Goal: Task Accomplishment & Management: Complete application form

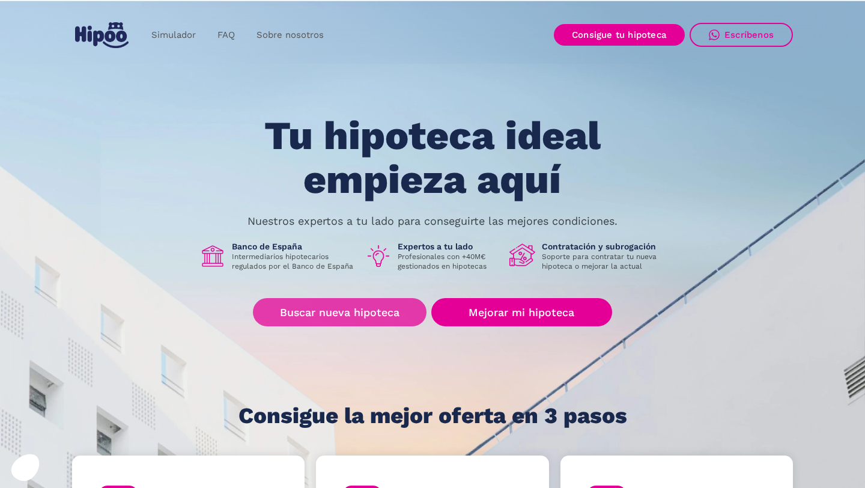
click at [308, 306] on link "Buscar nueva hipoteca" at bounding box center [340, 312] width 174 height 28
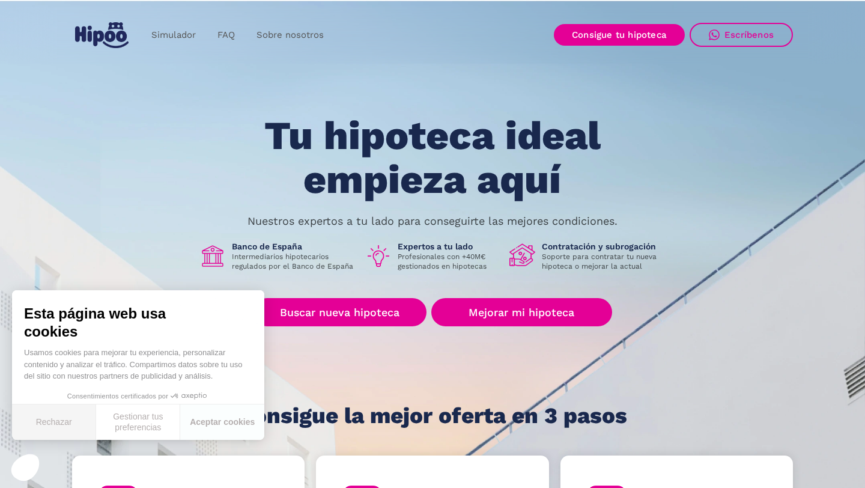
click at [44, 437] on button "Rechazar" at bounding box center [54, 421] width 84 height 35
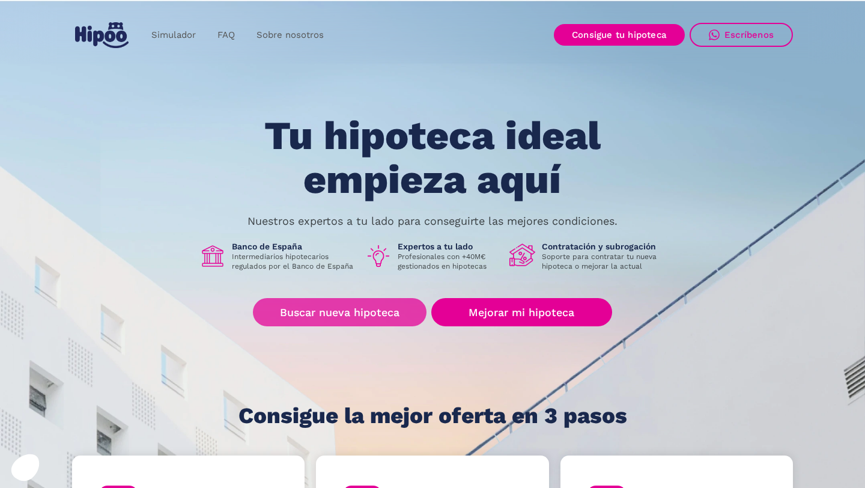
click at [318, 305] on link "Buscar nueva hipoteca" at bounding box center [340, 312] width 174 height 28
click at [357, 312] on link "Buscar nueva hipoteca" at bounding box center [340, 312] width 174 height 28
